Goal: Information Seeking & Learning: Learn about a topic

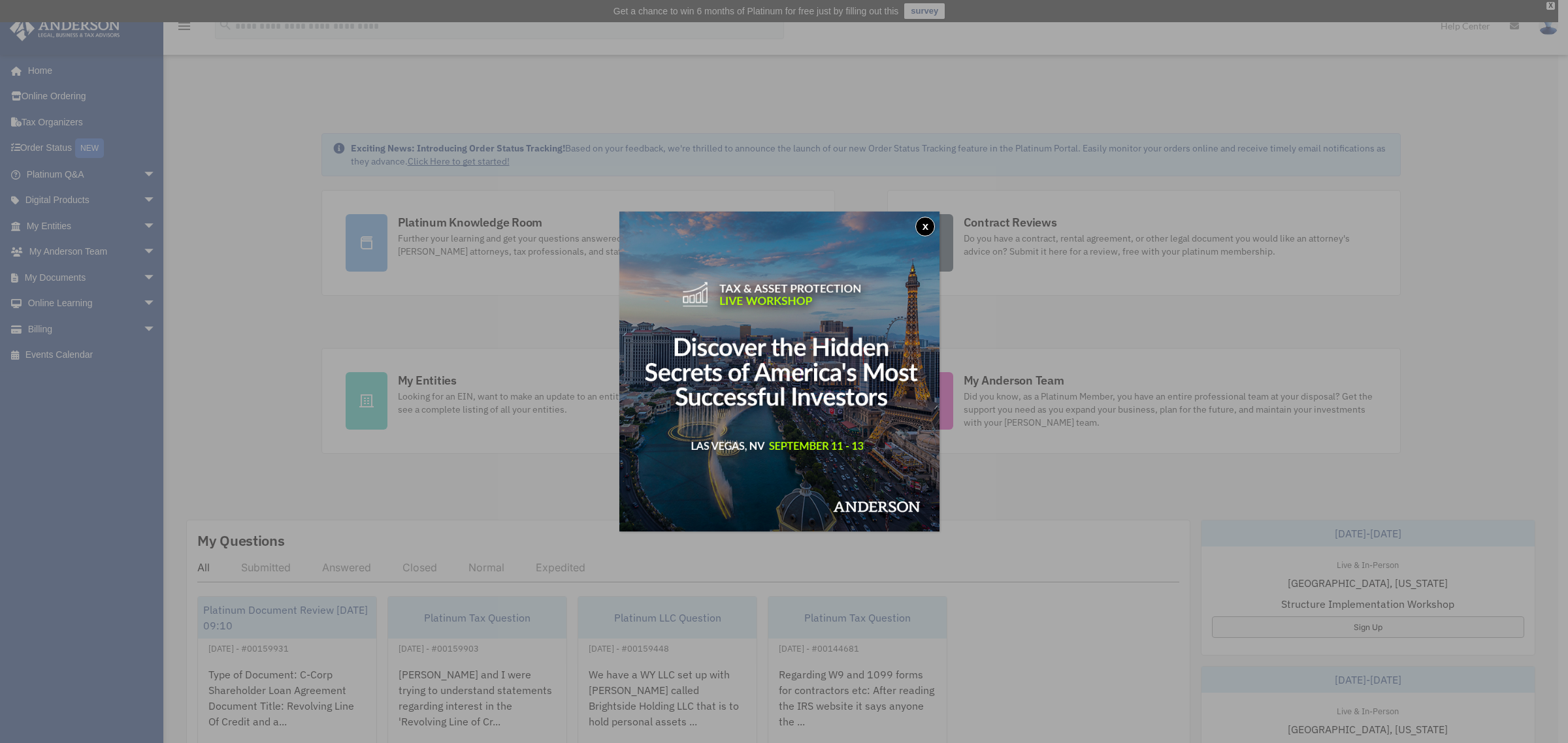
click at [931, 225] on button "x" at bounding box center [925, 227] width 20 height 20
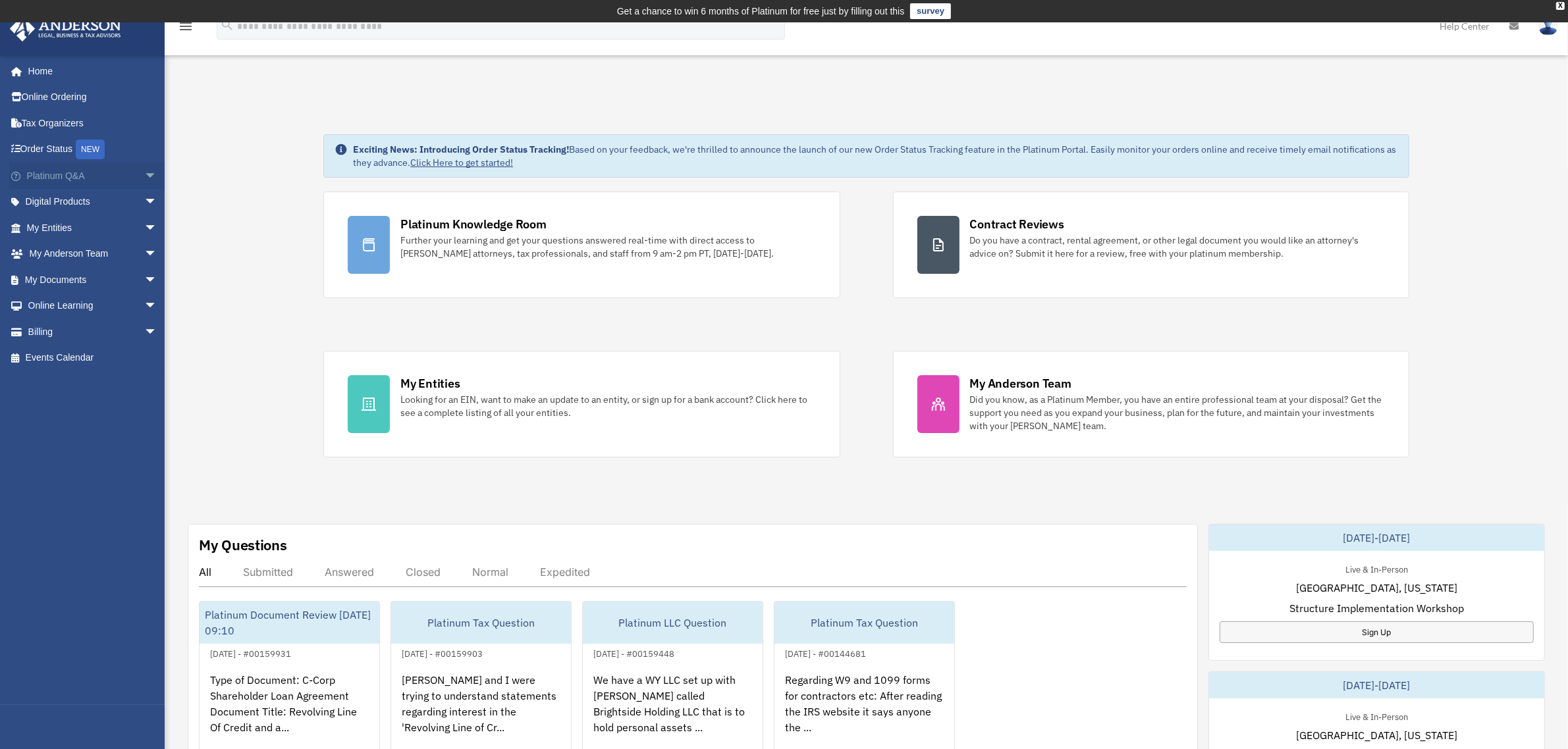
click at [52, 175] on link "Platinum Q&A arrow_drop_down" at bounding box center [93, 175] width 168 height 26
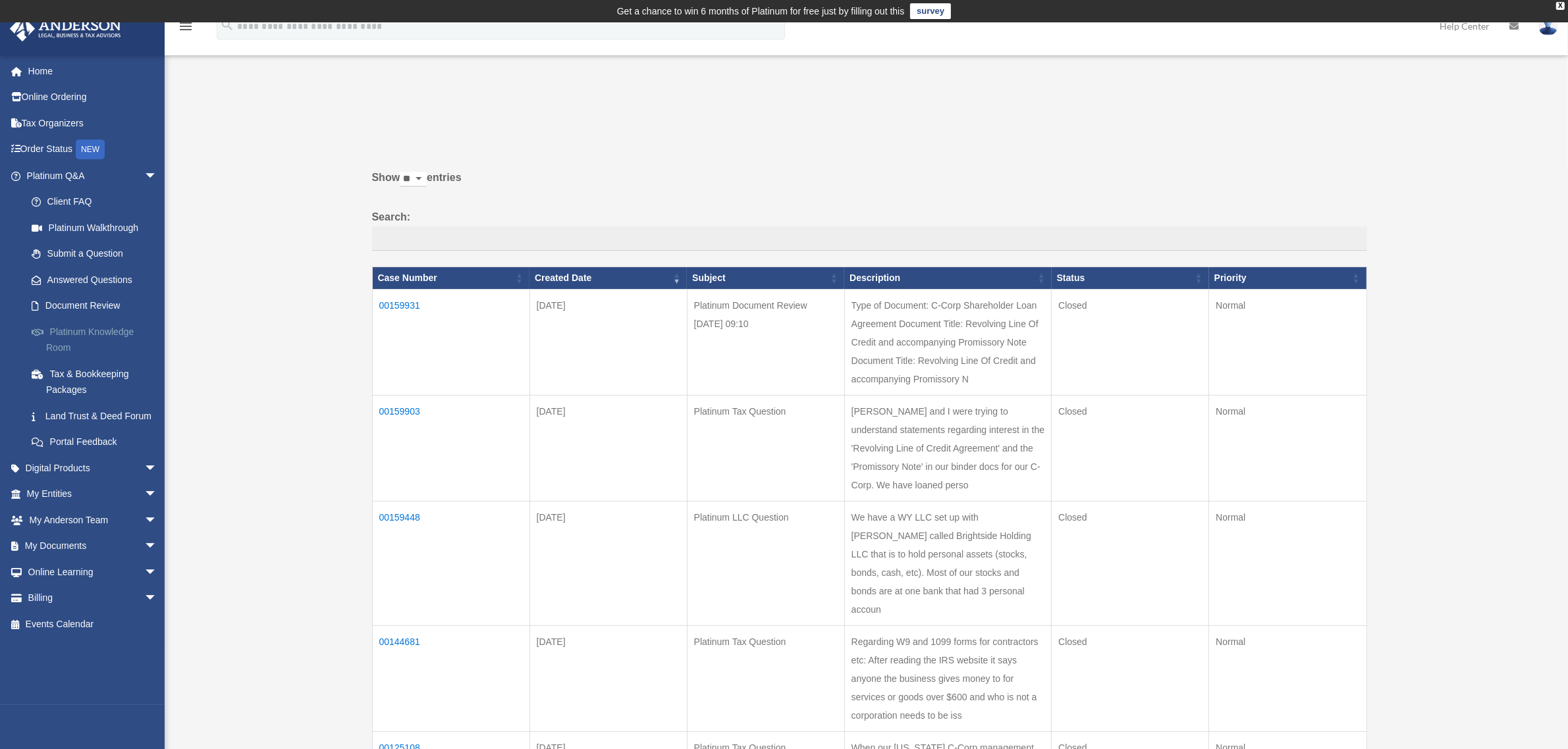
click at [59, 325] on link "Platinum Knowledge Room" at bounding box center [98, 339] width 158 height 42
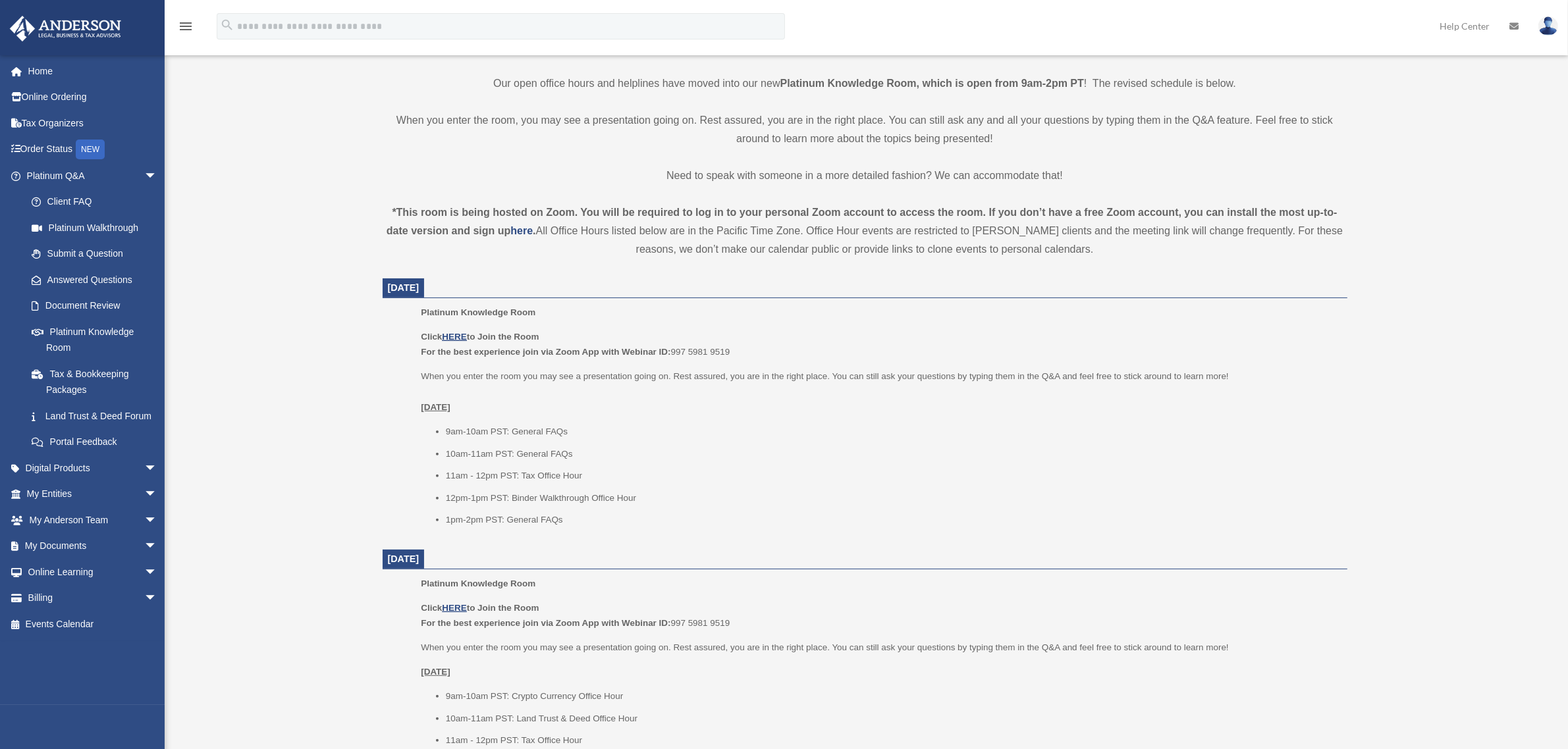
scroll to position [411, 0]
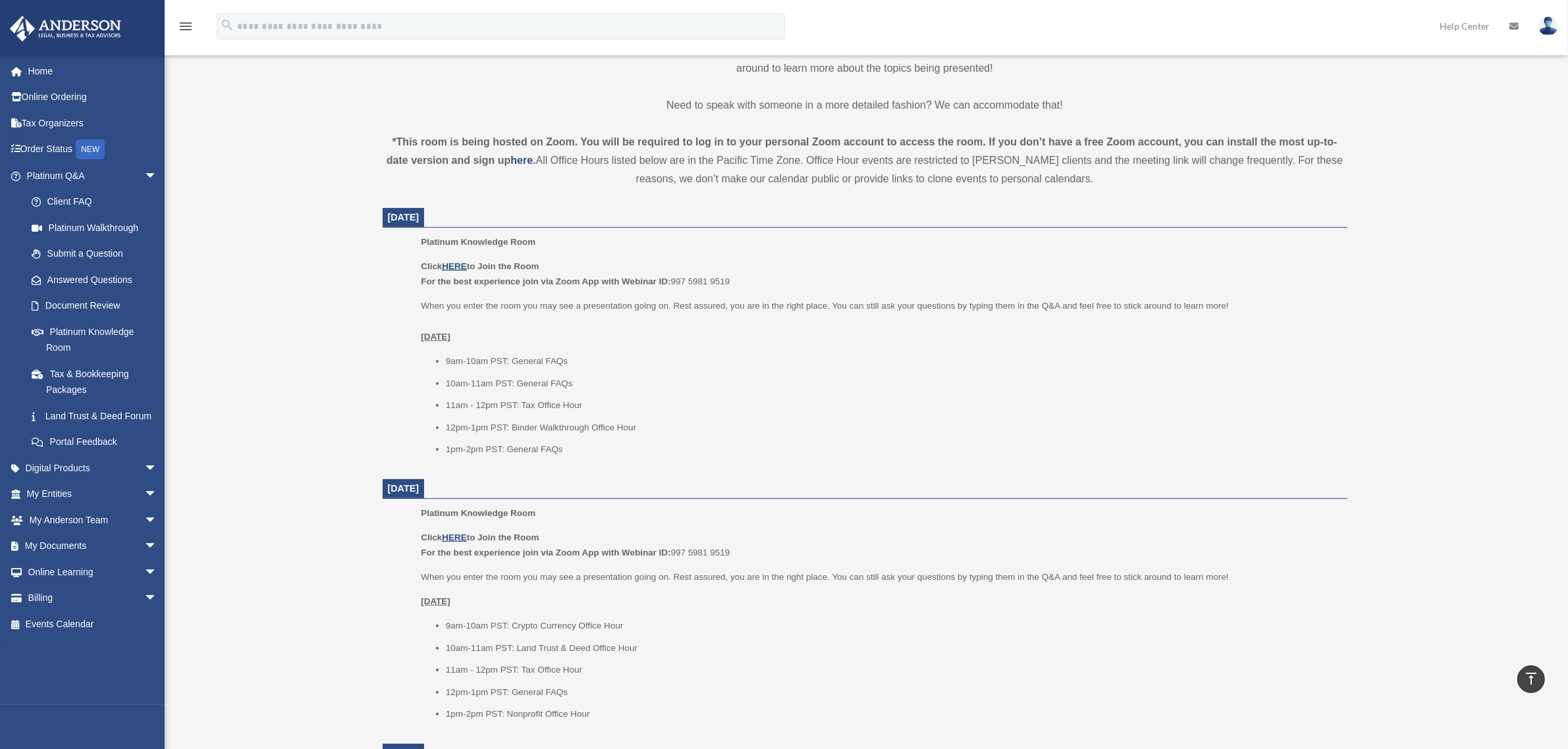
click at [456, 265] on u "HERE" at bounding box center [454, 266] width 25 height 10
